Goal: Register for event/course

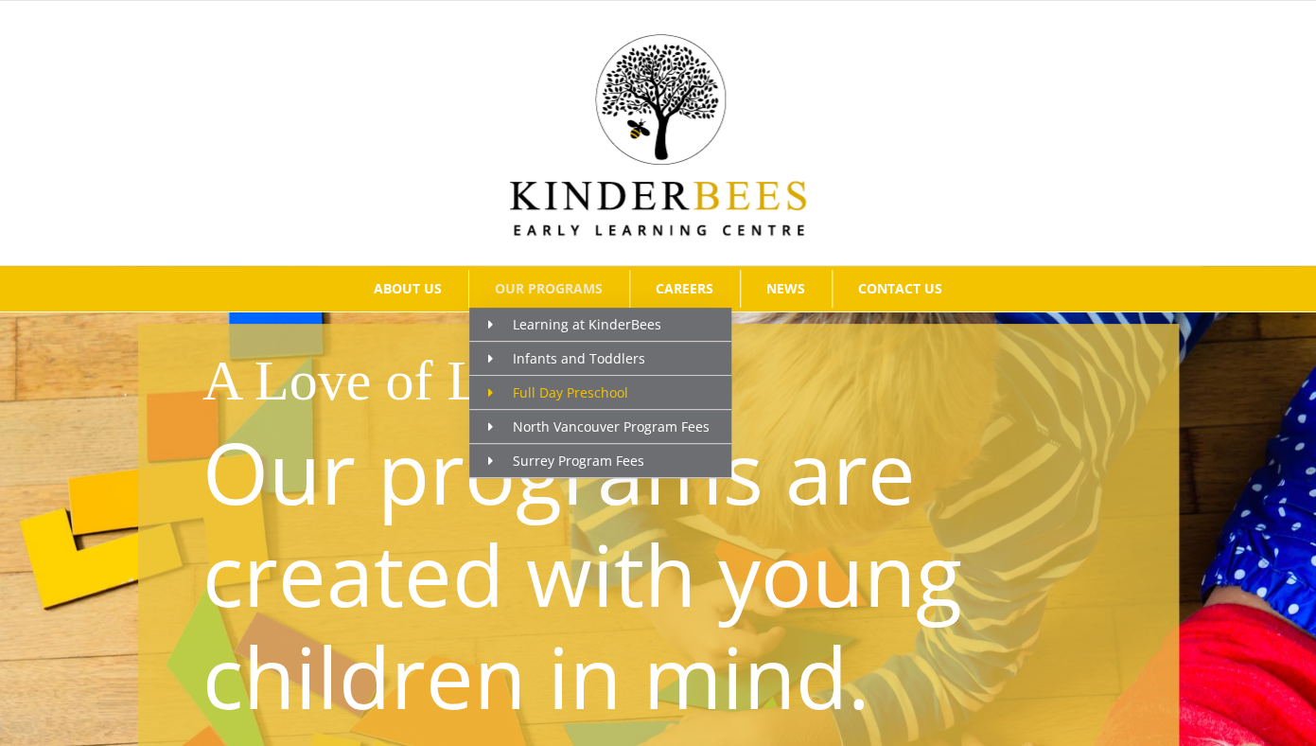
click at [550, 387] on span "Full Day Preschool" at bounding box center [558, 392] width 140 height 18
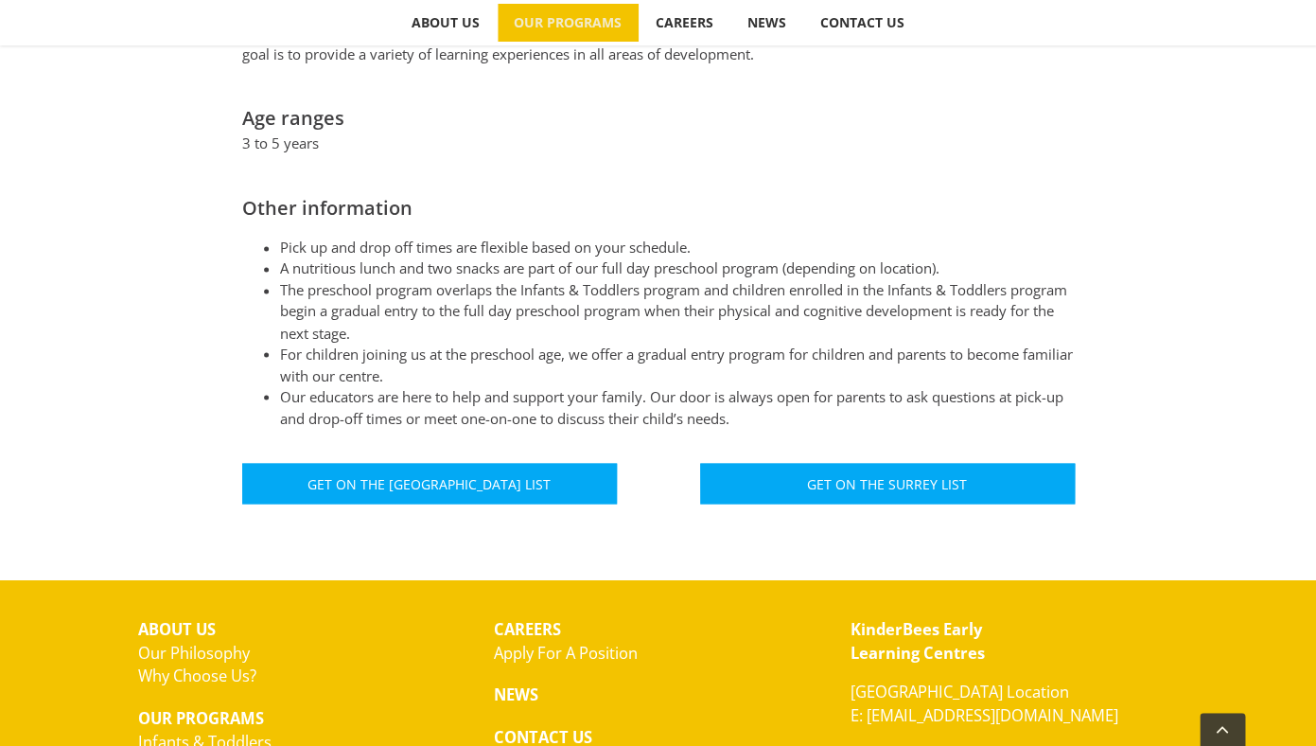
scroll to position [1115, 0]
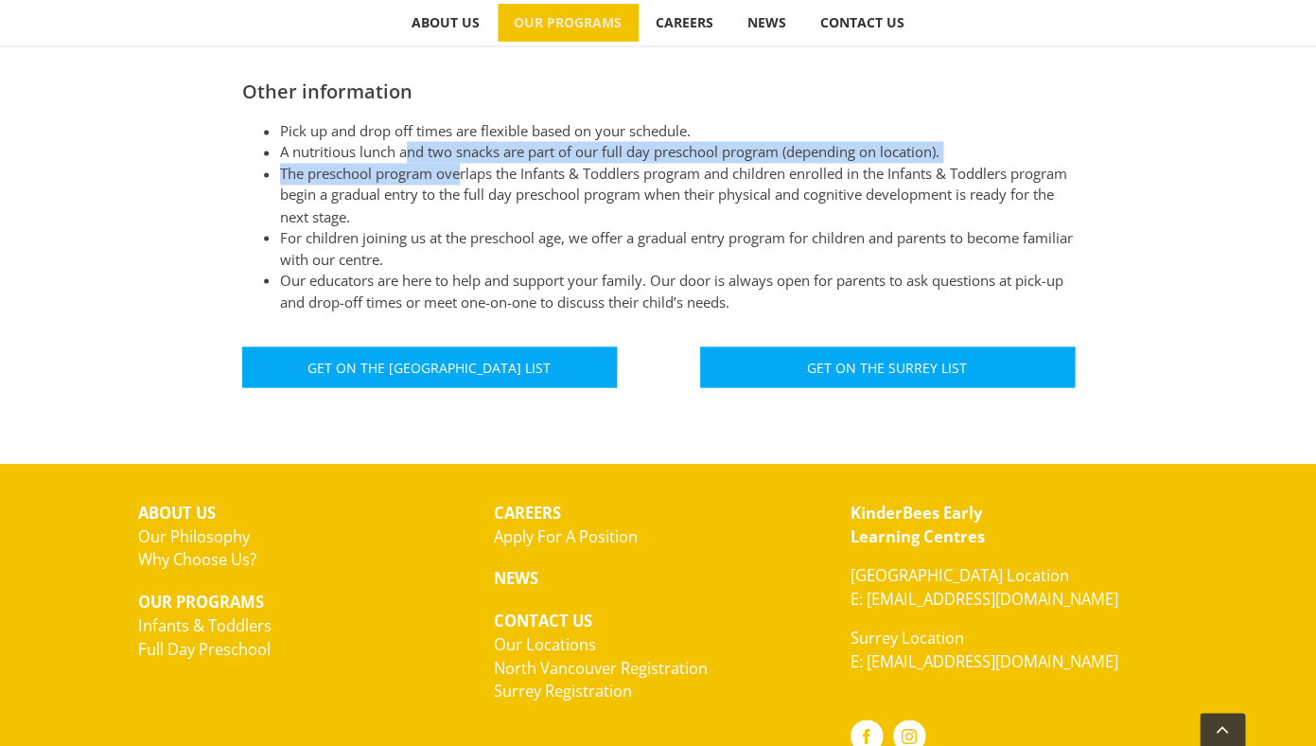
drag, startPoint x: 412, startPoint y: 130, endPoint x: 460, endPoint y: 157, distance: 55.5
click at [460, 157] on ul "Pick up and drop off times are flexible based on your schedule. A nutritious lu…" at bounding box center [658, 216] width 833 height 192
click at [460, 163] on li "The preschool program overlaps the Infants & Toddlers program and children enro…" at bounding box center [677, 195] width 795 height 64
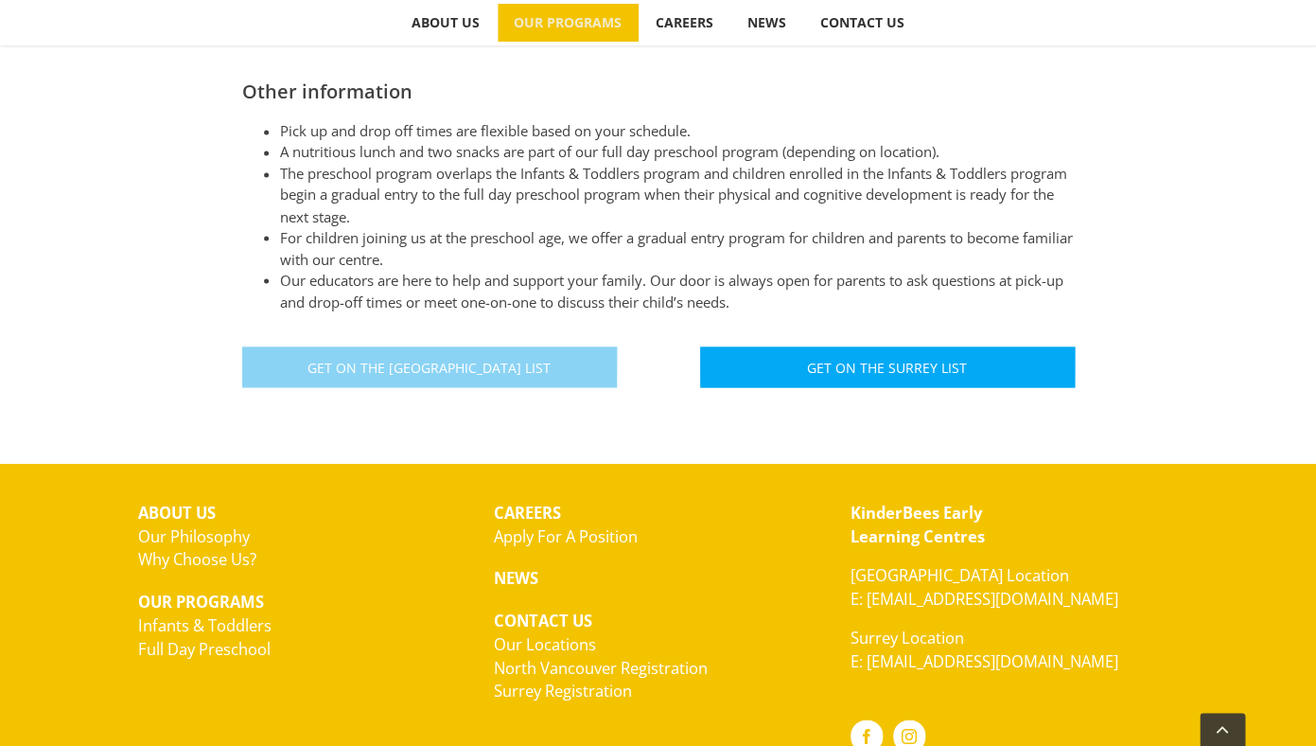
click at [458, 359] on span "Get On The [GEOGRAPHIC_DATA] List" at bounding box center [428, 367] width 243 height 16
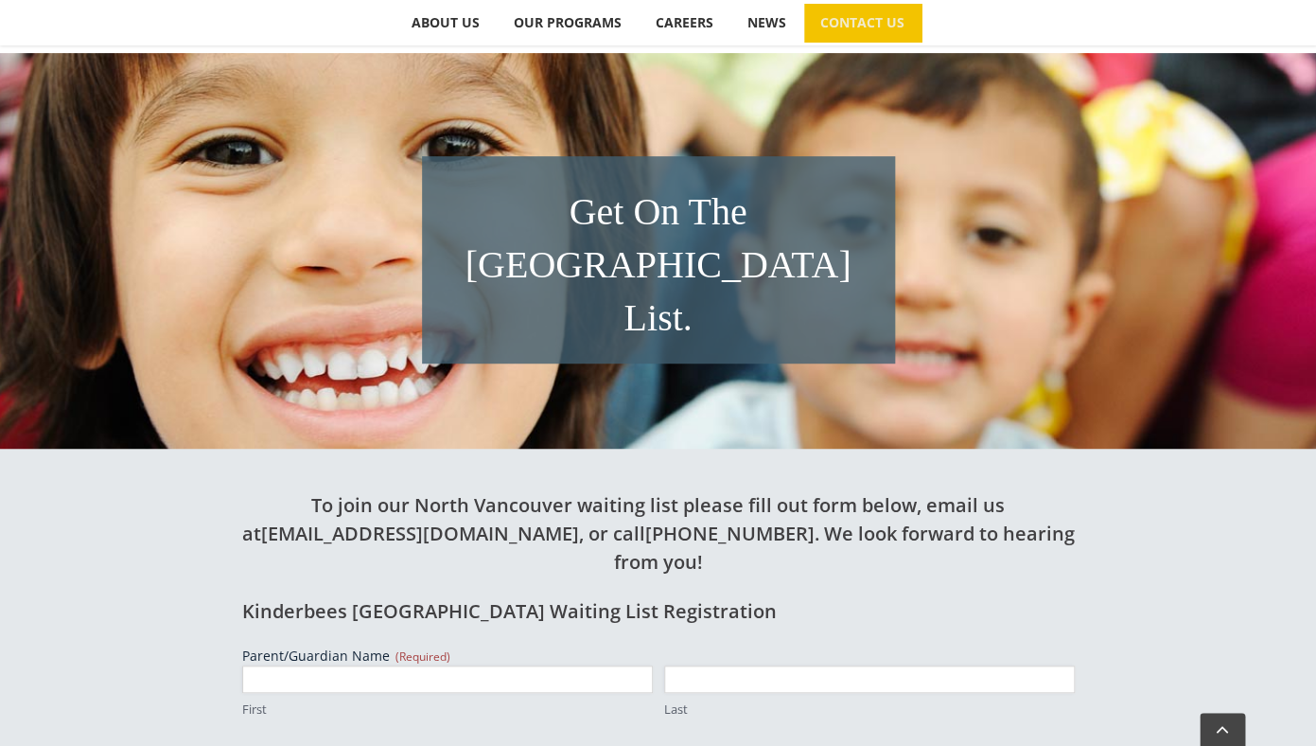
scroll to position [248, 0]
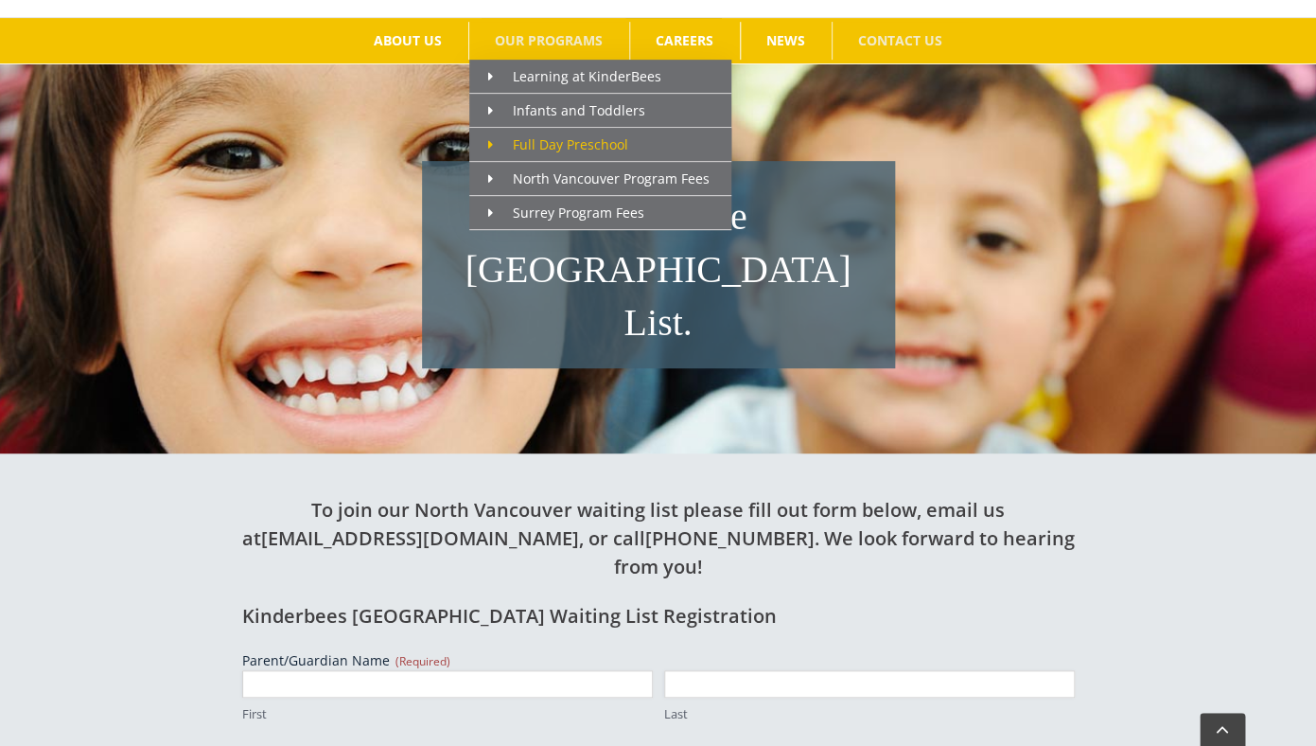
click at [547, 141] on span "Full Day Preschool" at bounding box center [558, 144] width 140 height 18
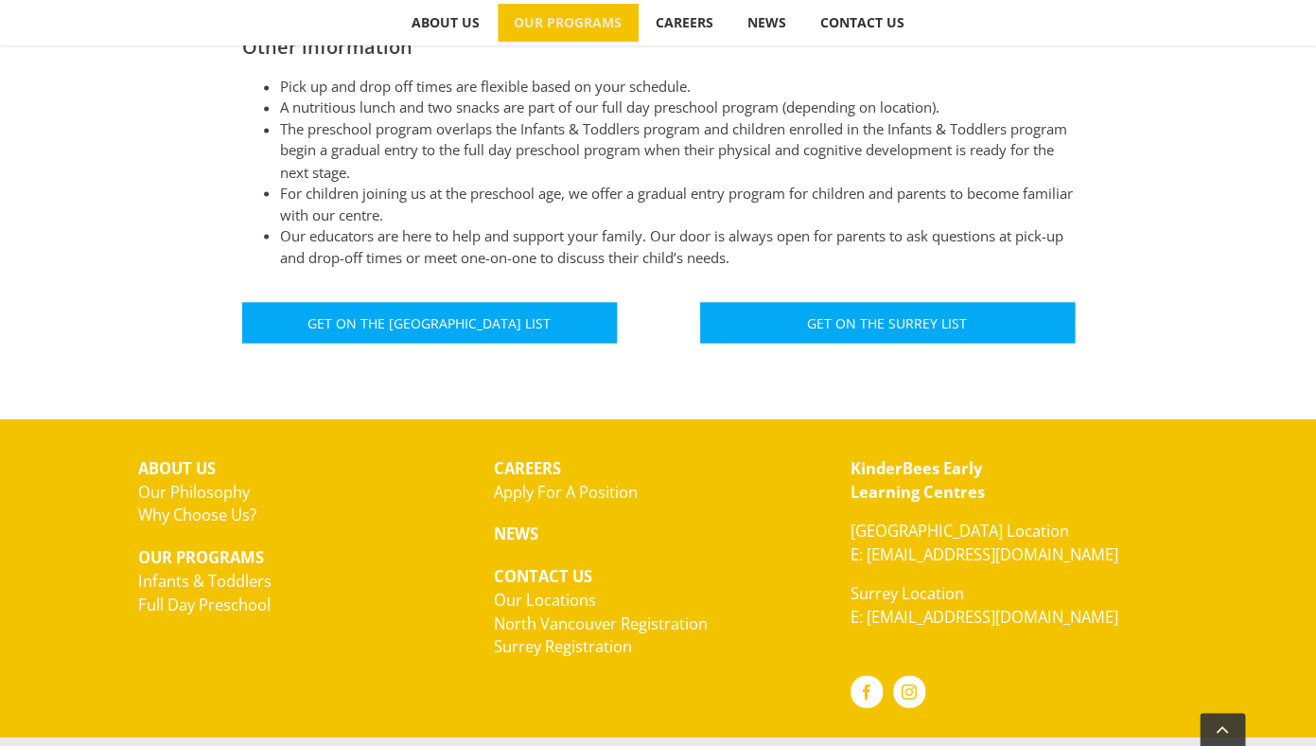
scroll to position [1177, 0]
